Goal: Task Accomplishment & Management: Manage account settings

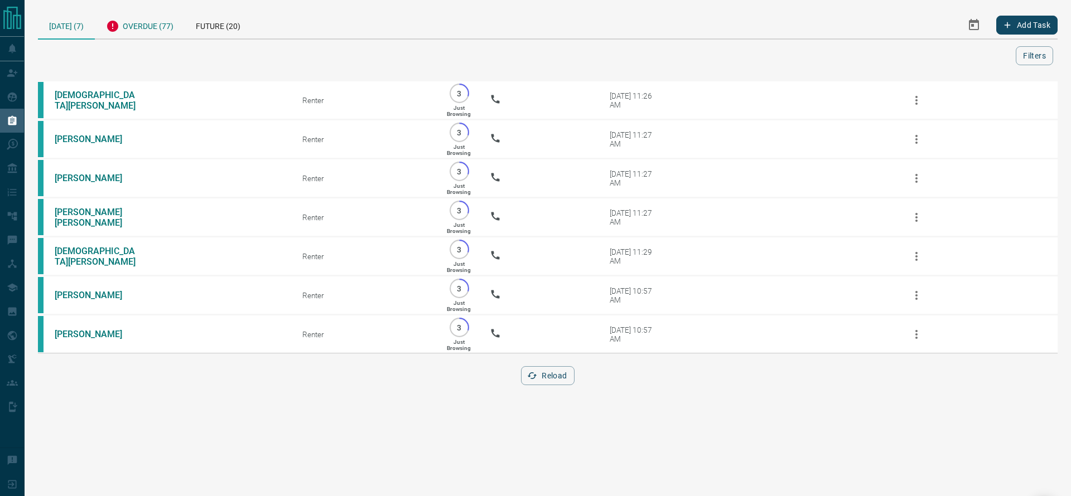
click at [111, 16] on div "Overdue (77)" at bounding box center [140, 24] width 90 height 27
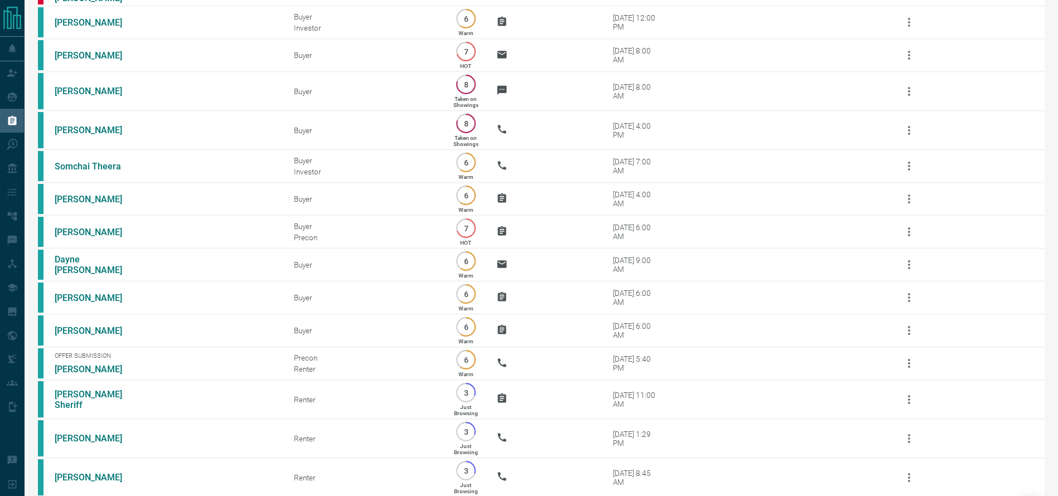
scroll to position [2421, 0]
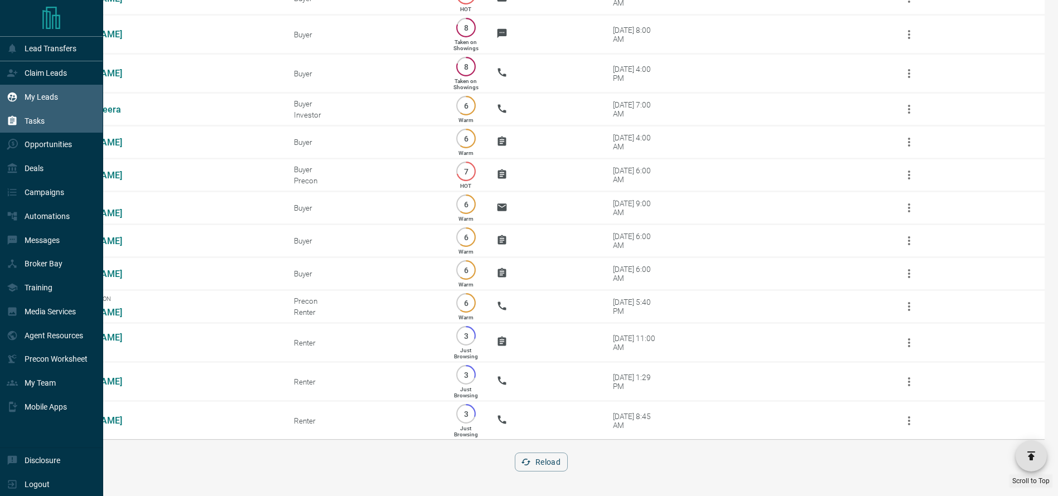
click at [15, 101] on icon at bounding box center [12, 96] width 11 height 11
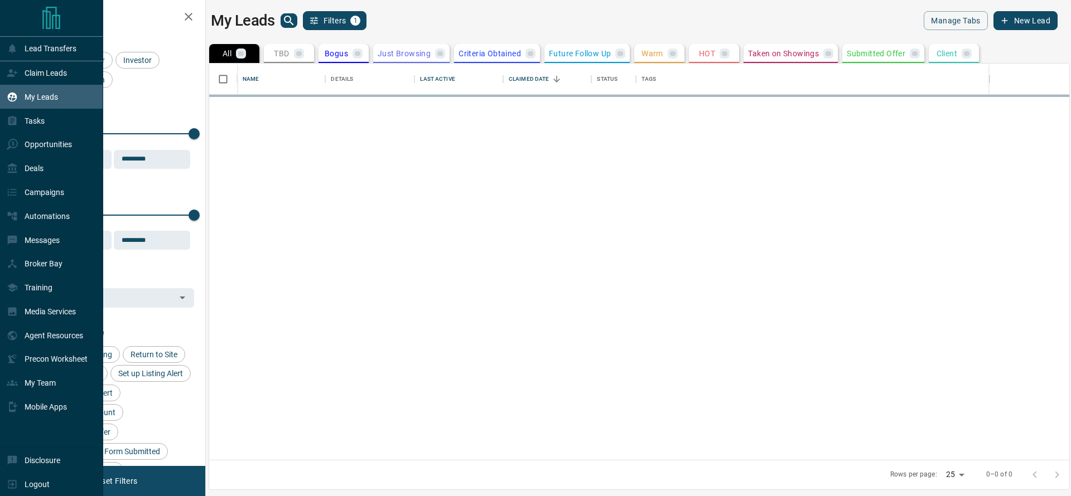
scroll to position [384, 847]
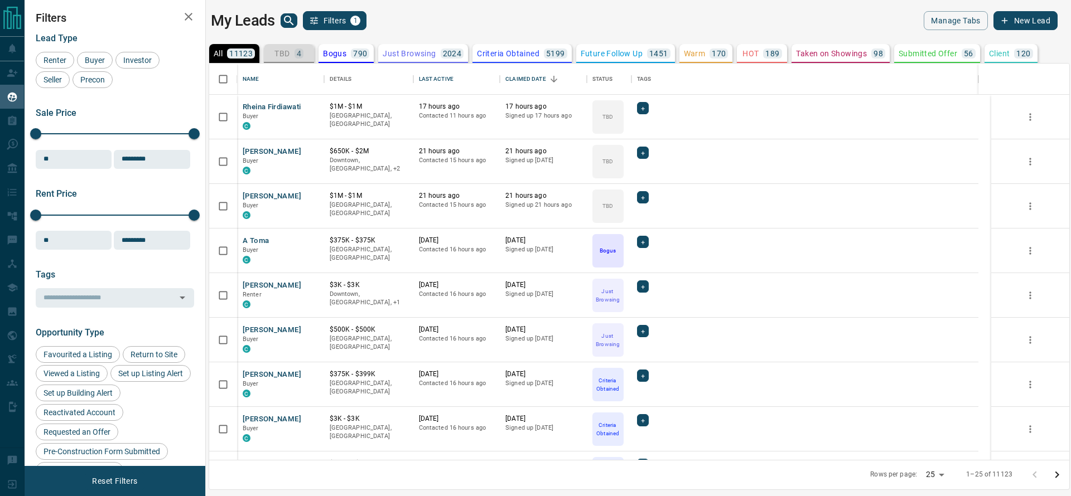
click at [286, 55] on p "TBD" at bounding box center [281, 54] width 15 height 8
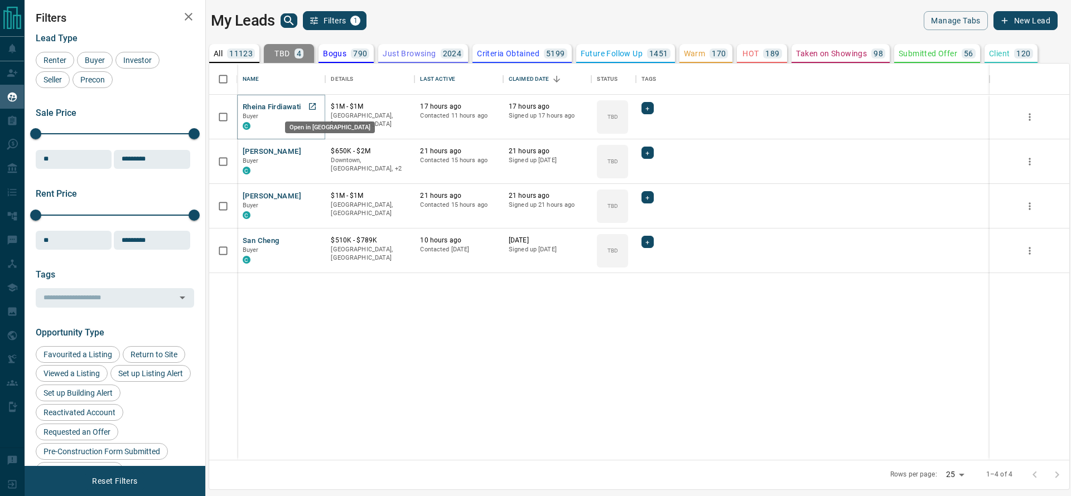
click at [317, 108] on icon "Open in New Tab" at bounding box center [312, 106] width 9 height 9
click at [314, 158] on div "Open in [GEOGRAPHIC_DATA]" at bounding box center [330, 168] width 92 height 21
click at [314, 152] on icon "Open in New Tab" at bounding box center [312, 151] width 9 height 9
click at [314, 197] on icon "Open in New Tab" at bounding box center [312, 195] width 9 height 9
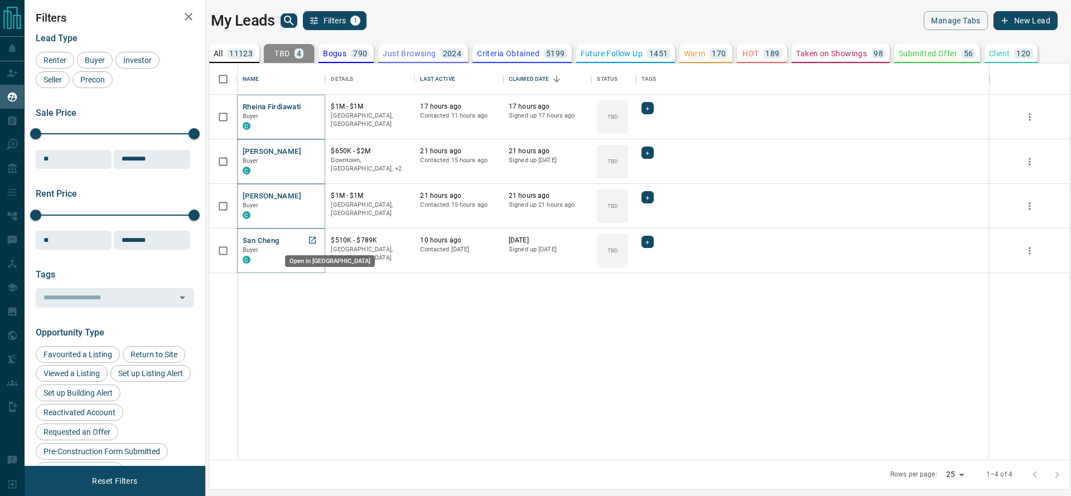
click at [309, 236] on icon "Open in New Tab" at bounding box center [312, 240] width 9 height 9
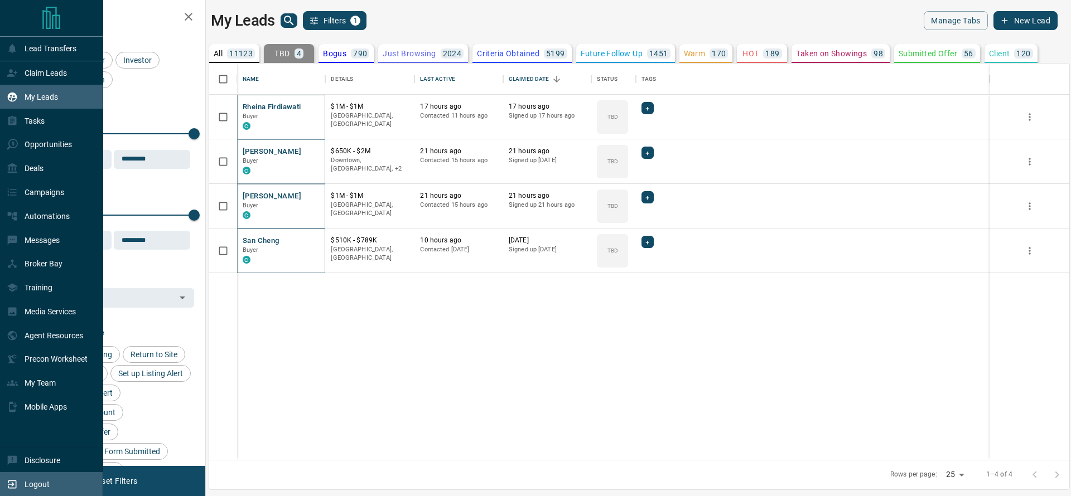
click at [17, 479] on icon at bounding box center [12, 484] width 11 height 11
